Goal: Information Seeking & Learning: Learn about a topic

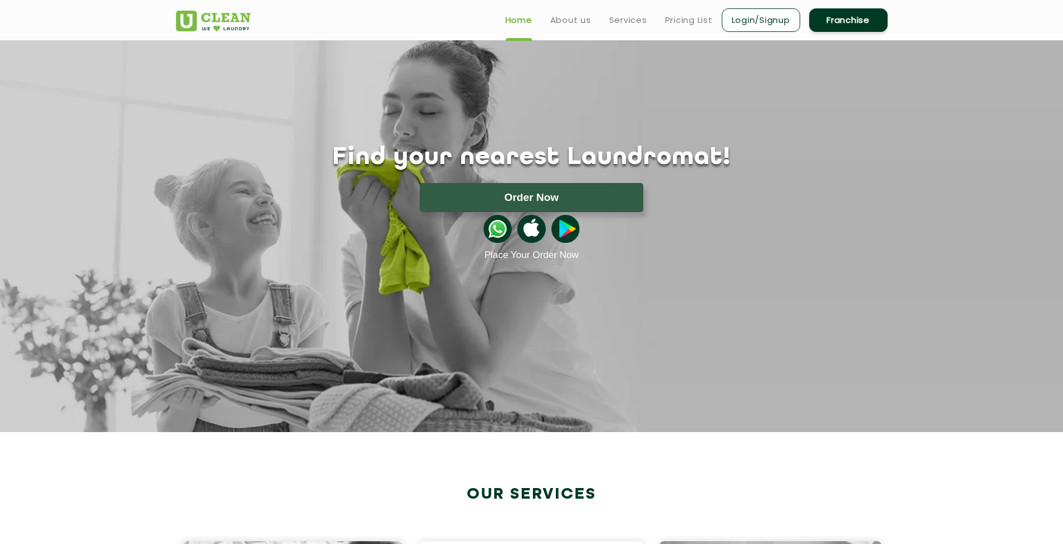
click at [784, 297] on section "Find your nearest Laundromat! Please select the location Order Now Place Your O…" at bounding box center [531, 236] width 1063 height 392
click at [688, 18] on link "Pricing List" at bounding box center [689, 19] width 48 height 13
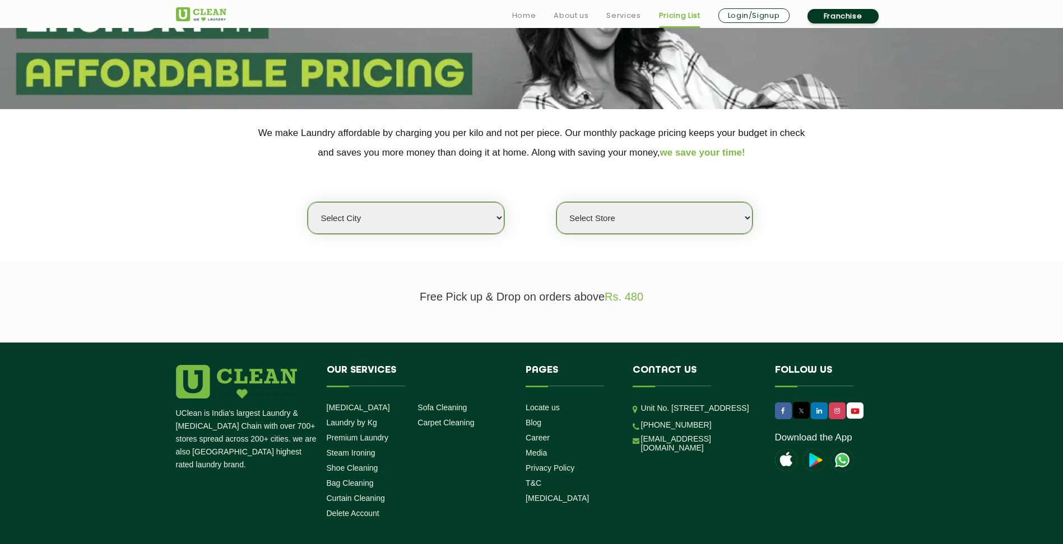
scroll to position [150, 0]
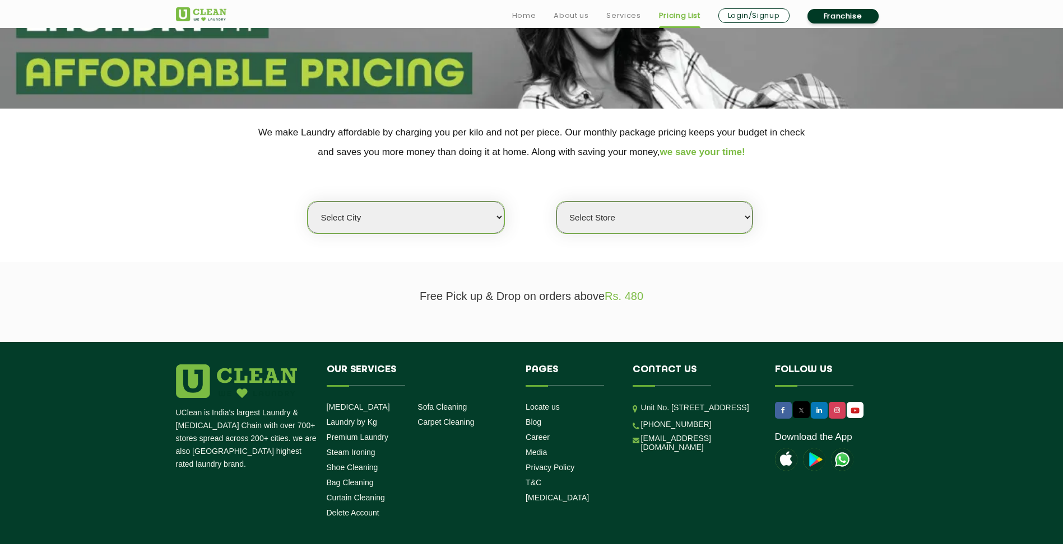
click at [466, 210] on select "Select city [GEOGRAPHIC_DATA] [GEOGRAPHIC_DATA] [GEOGRAPHIC_DATA] [GEOGRAPHIC_D…" at bounding box center [406, 218] width 196 height 32
click at [617, 263] on section "Free Pick up & Drop on orders above Rs. 480" at bounding box center [531, 302] width 1063 height 80
click at [450, 218] on select "Select city [GEOGRAPHIC_DATA] [GEOGRAPHIC_DATA] [GEOGRAPHIC_DATA] [GEOGRAPHIC_D…" at bounding box center [406, 218] width 196 height 32
select select "26"
click at [308, 202] on select "Select city [GEOGRAPHIC_DATA] [GEOGRAPHIC_DATA] [GEOGRAPHIC_DATA] [GEOGRAPHIC_D…" at bounding box center [406, 218] width 196 height 32
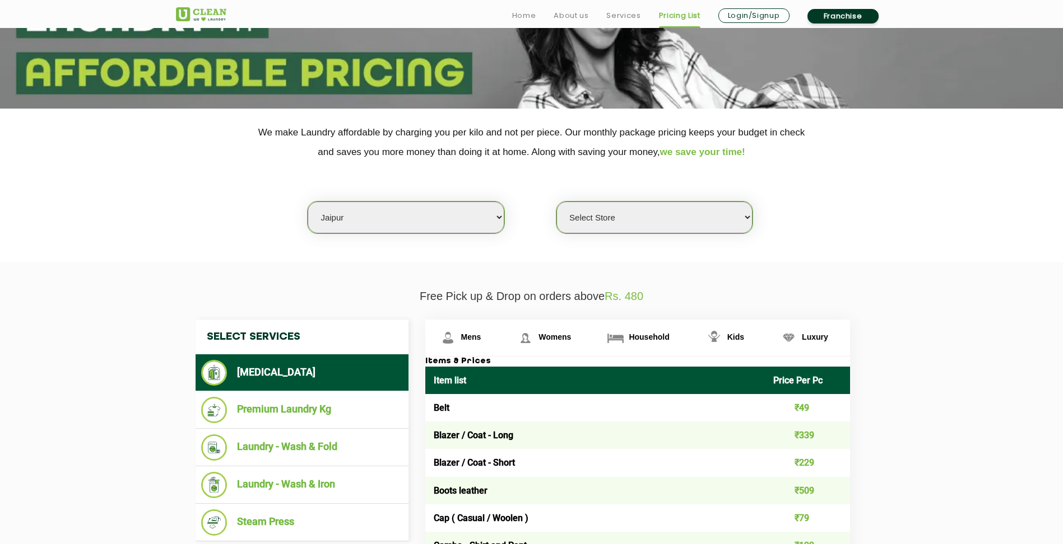
click at [637, 215] on select "Select Store [GEOGRAPHIC_DATA][PERSON_NAME] [GEOGRAPHIC_DATA] [GEOGRAPHIC_DATA]…" at bounding box center [654, 218] width 196 height 32
click at [684, 215] on select "Select Store [GEOGRAPHIC_DATA][PERSON_NAME] [GEOGRAPHIC_DATA] [GEOGRAPHIC_DATA]…" at bounding box center [654, 218] width 196 height 32
select select "214"
click at [556, 202] on select "Select Store [GEOGRAPHIC_DATA][PERSON_NAME] [GEOGRAPHIC_DATA] [GEOGRAPHIC_DATA]…" at bounding box center [654, 218] width 196 height 32
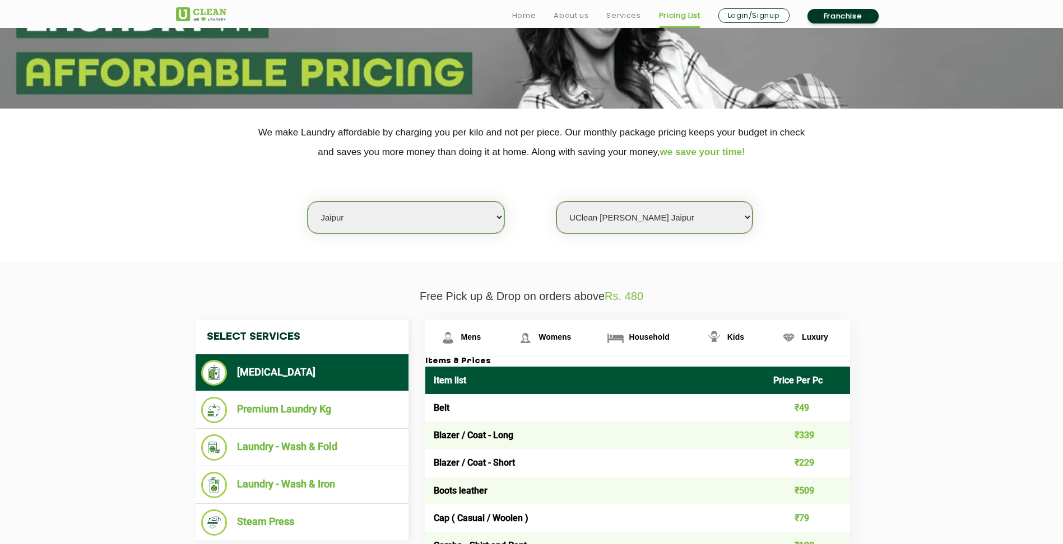
click at [933, 255] on section "We make Laundry affordable by charging you per kilo and not per piece. Our mont…" at bounding box center [531, 185] width 1063 height 153
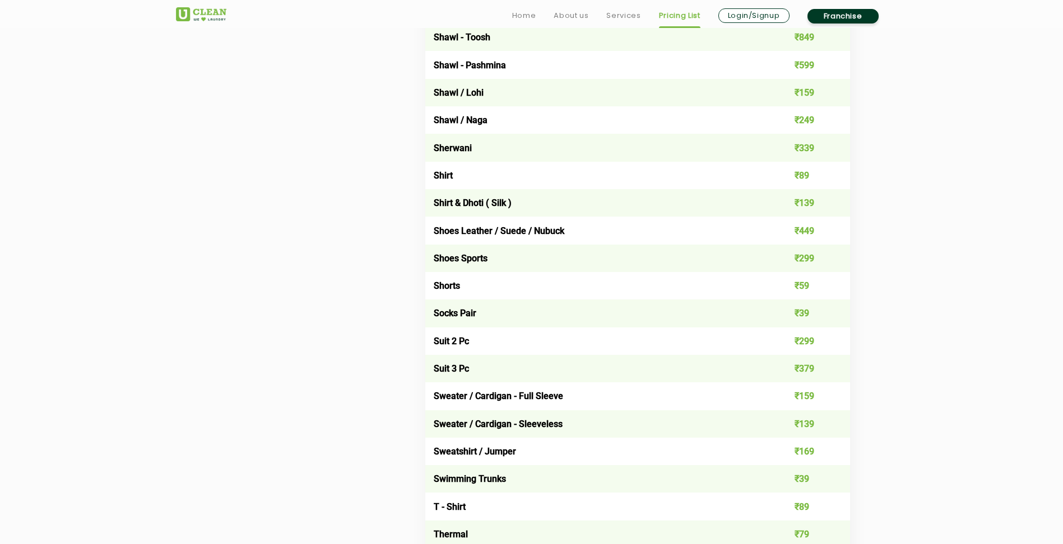
scroll to position [1543, 0]
click at [844, 10] on link "Franchise" at bounding box center [842, 16] width 71 height 15
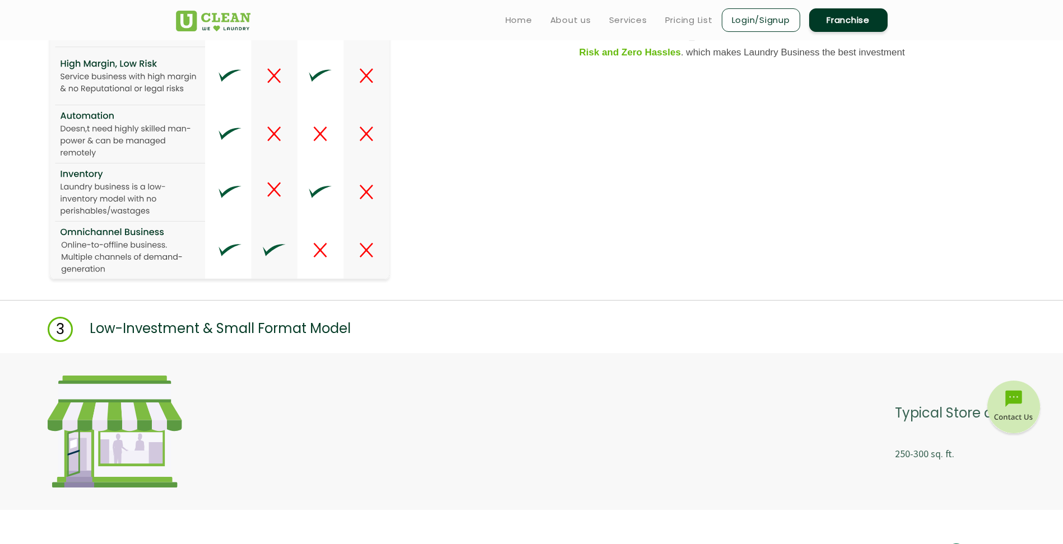
click at [846, 15] on link "Franchise" at bounding box center [848, 20] width 78 height 24
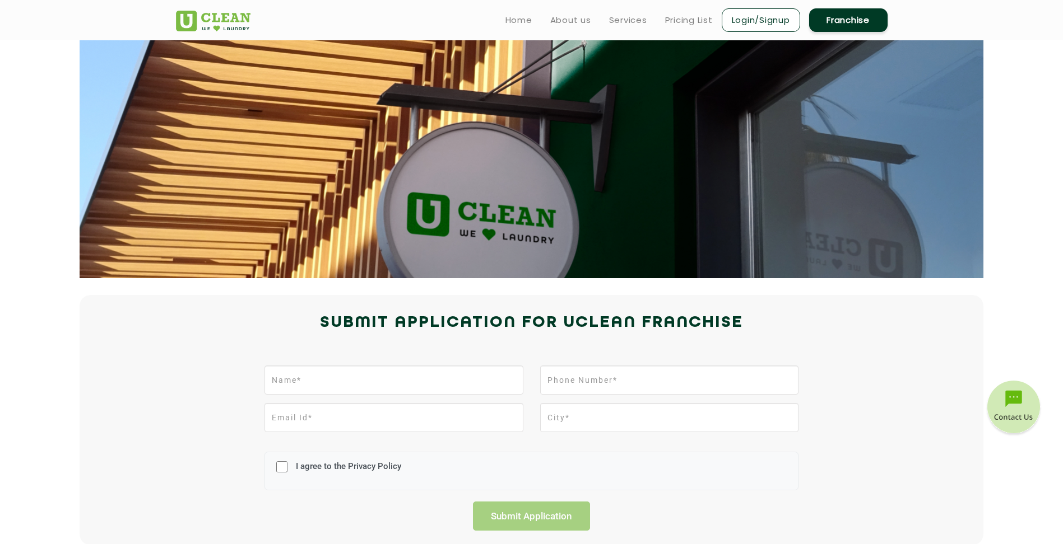
scroll to position [2, 0]
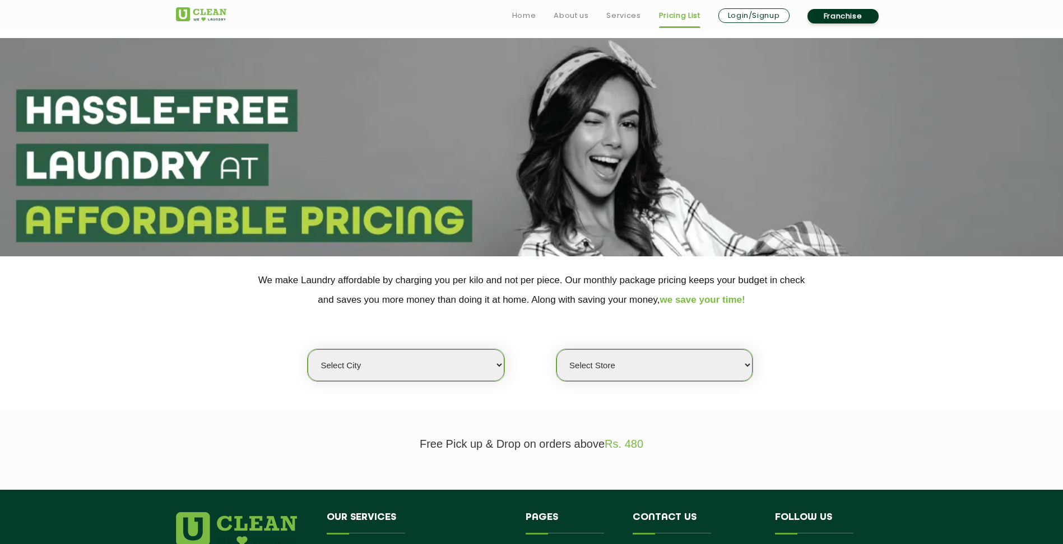
scroll to position [216, 0]
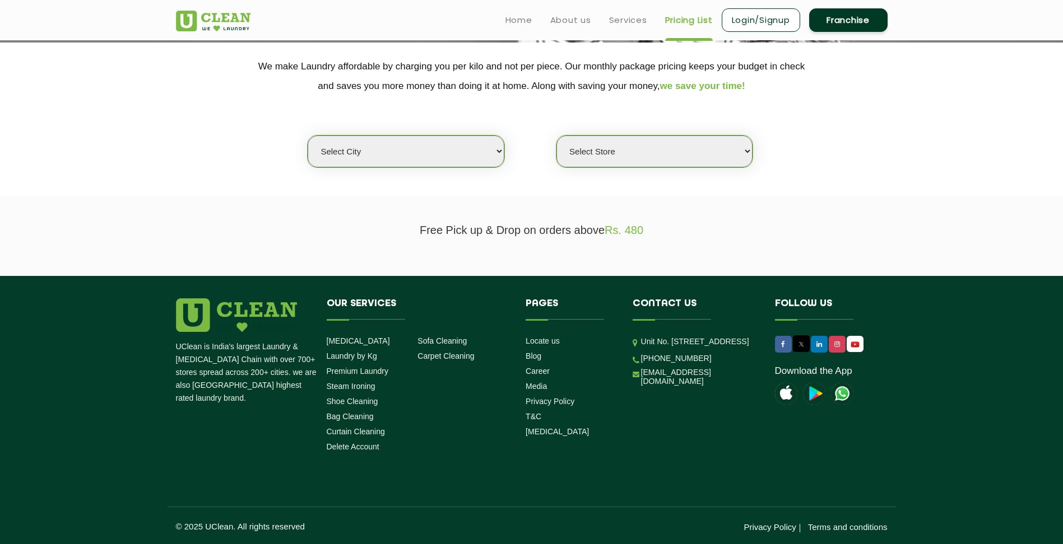
select select "0"
click at [449, 340] on link "Sofa Cleaning" at bounding box center [441, 341] width 49 height 9
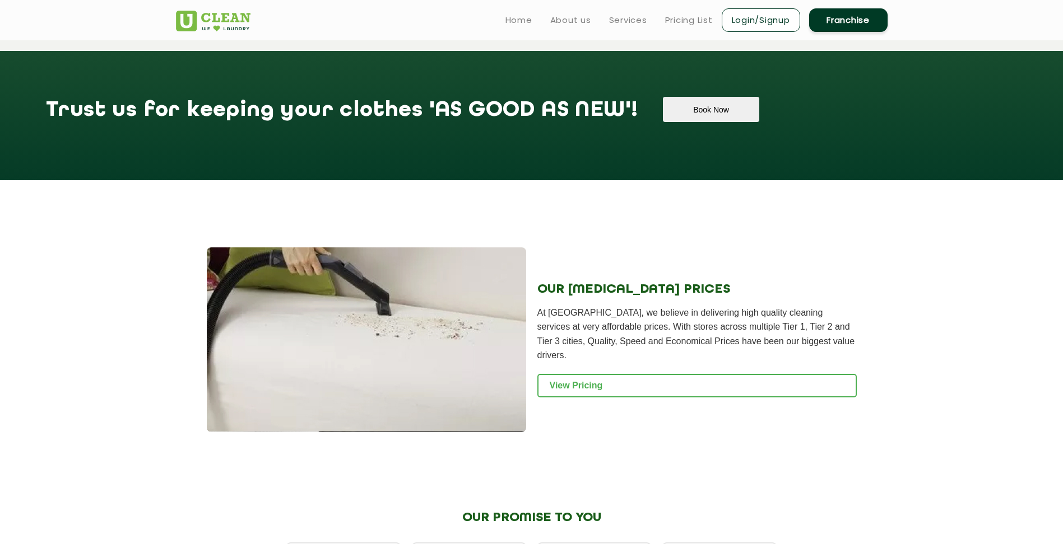
scroll to position [906, 0]
